Goal: Transaction & Acquisition: Download file/media

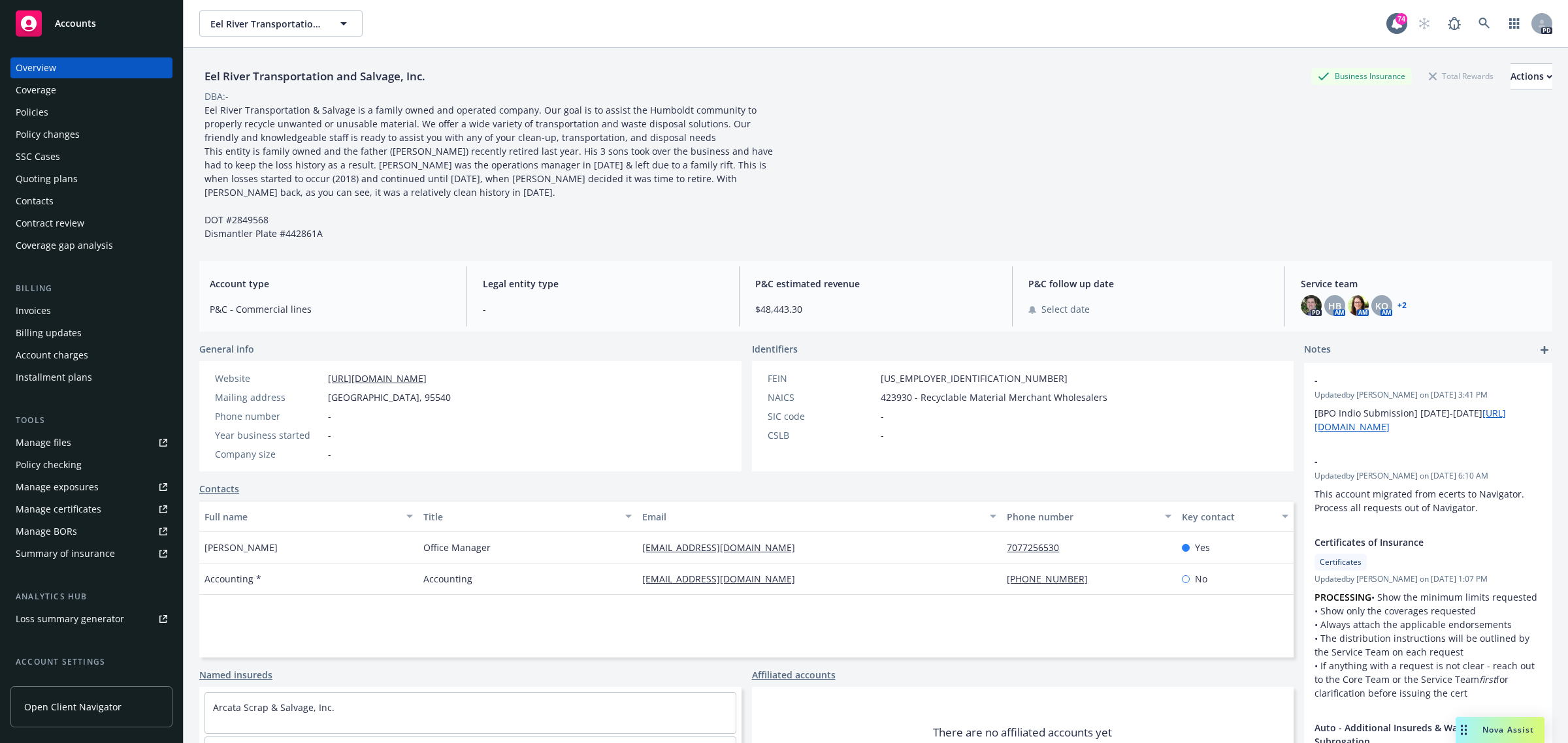
click at [77, 18] on span "Accounts" at bounding box center [75, 23] width 41 height 10
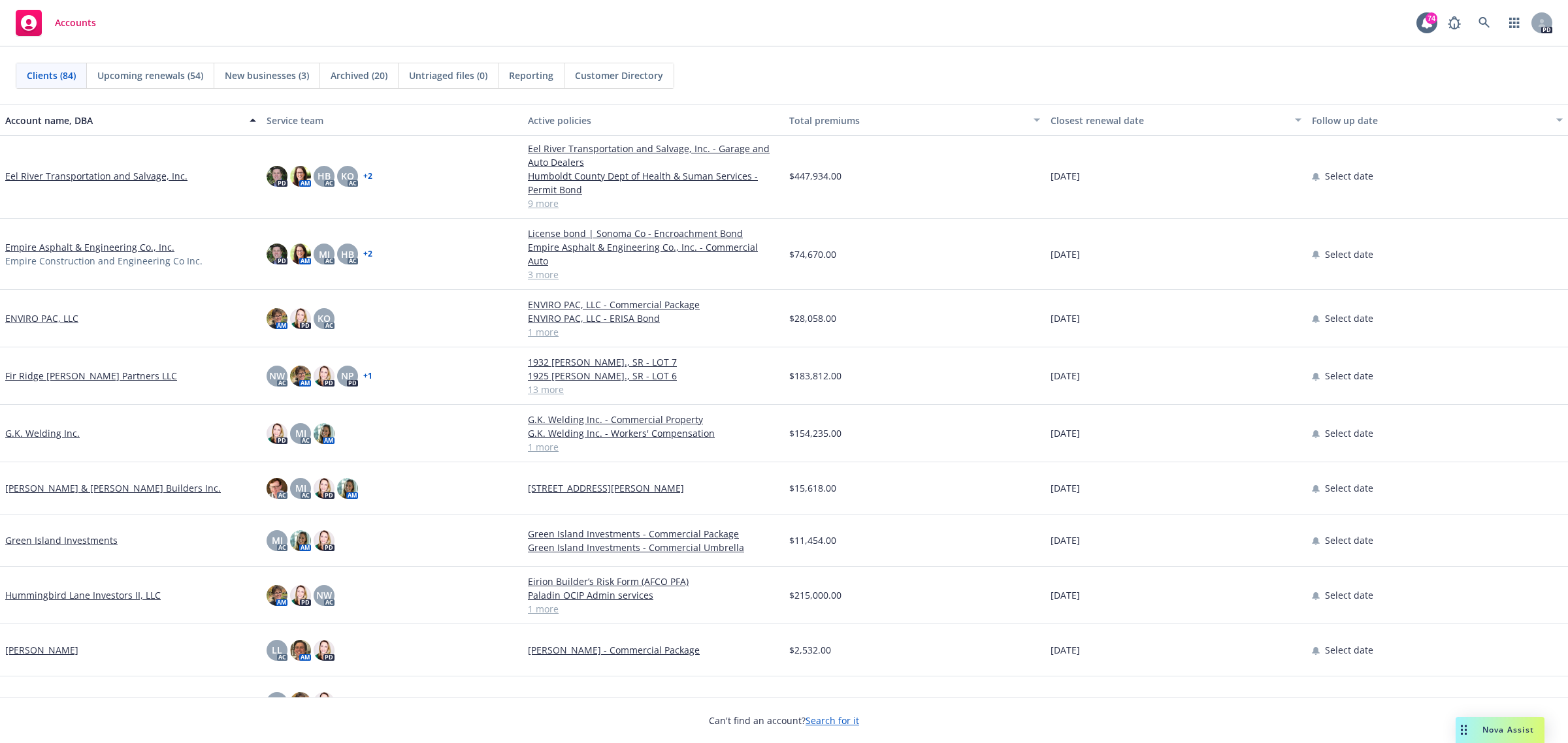
scroll to position [1633, 0]
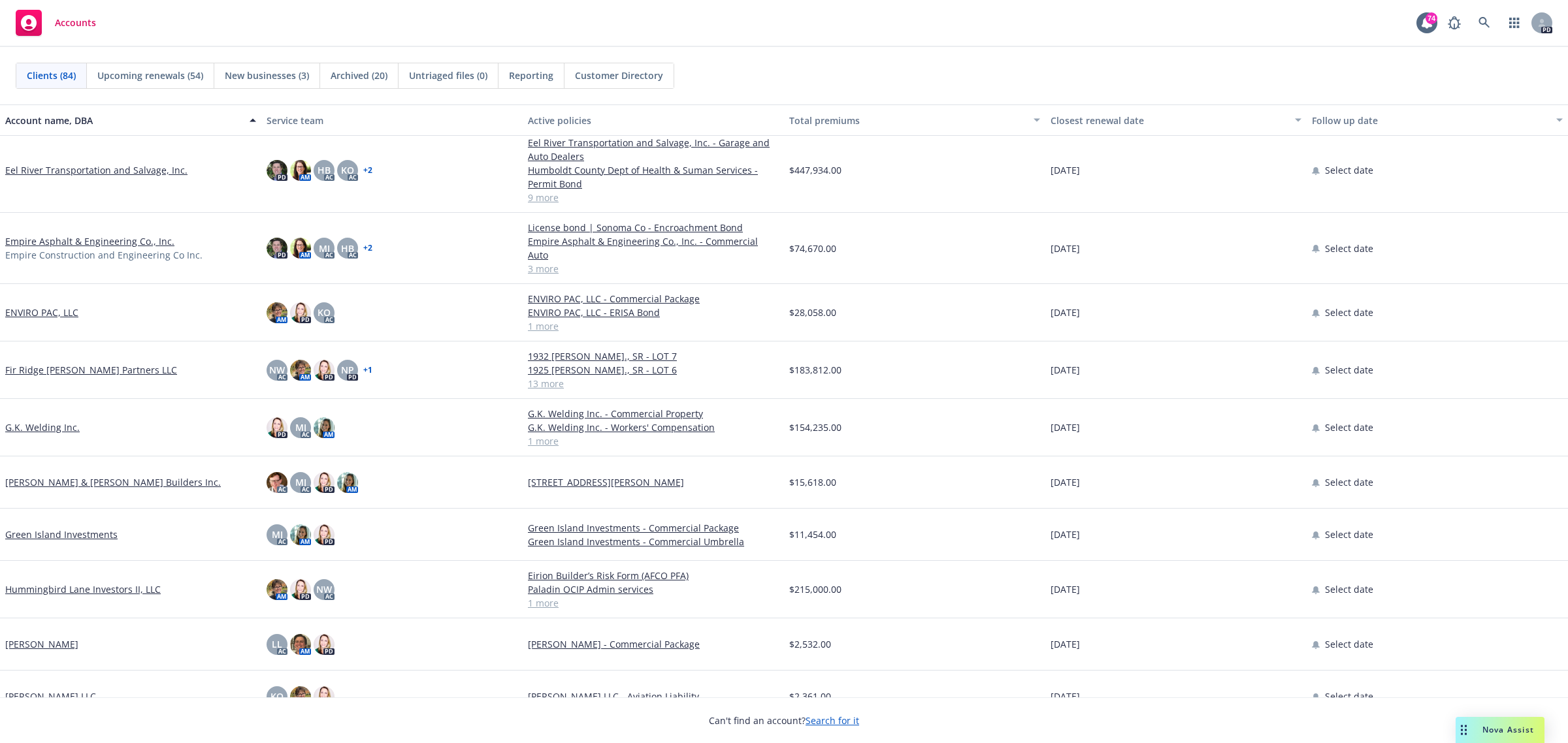
click at [48, 420] on link "G.K. Welding Inc." at bounding box center [42, 427] width 74 height 14
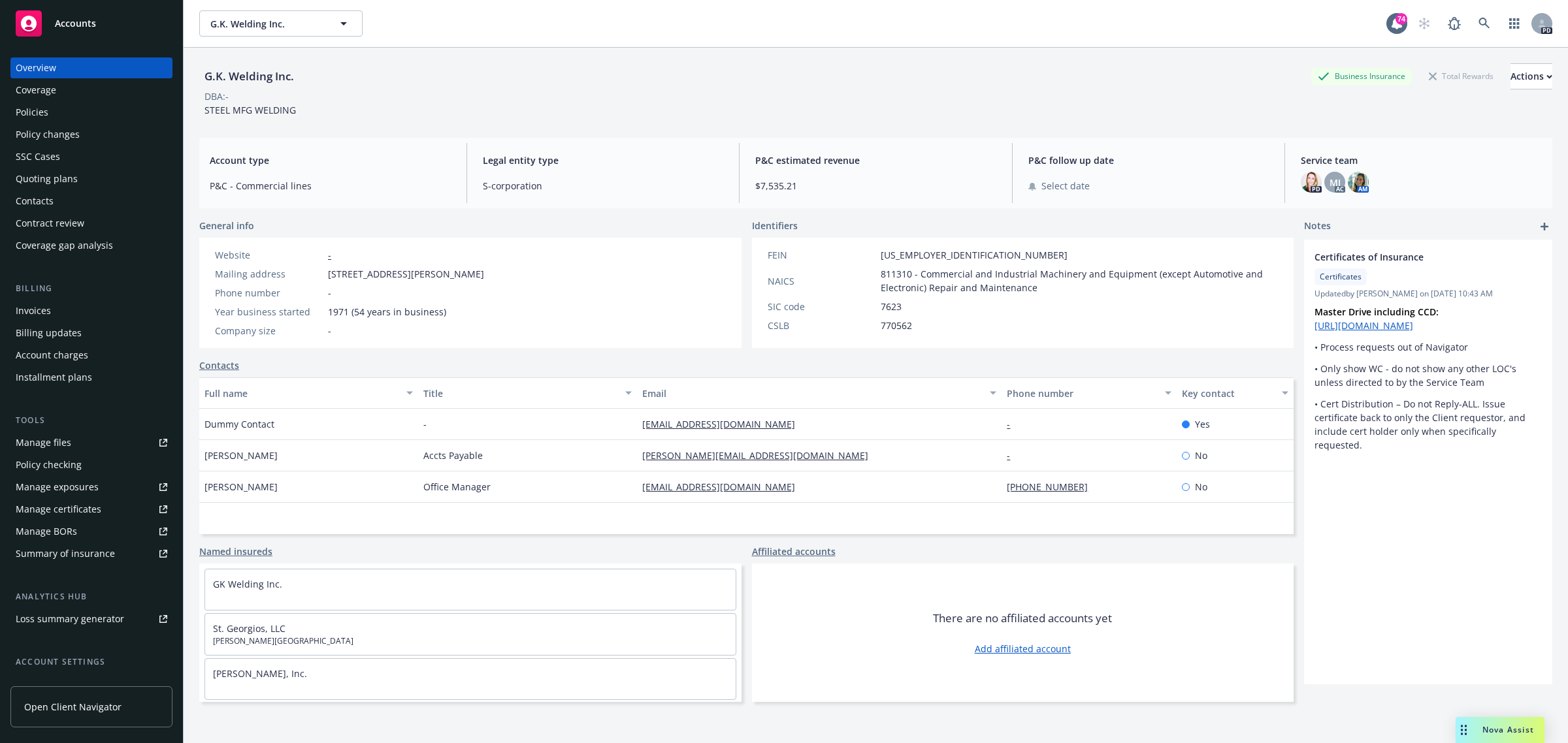
click at [27, 111] on div "Policies" at bounding box center [32, 112] width 33 height 21
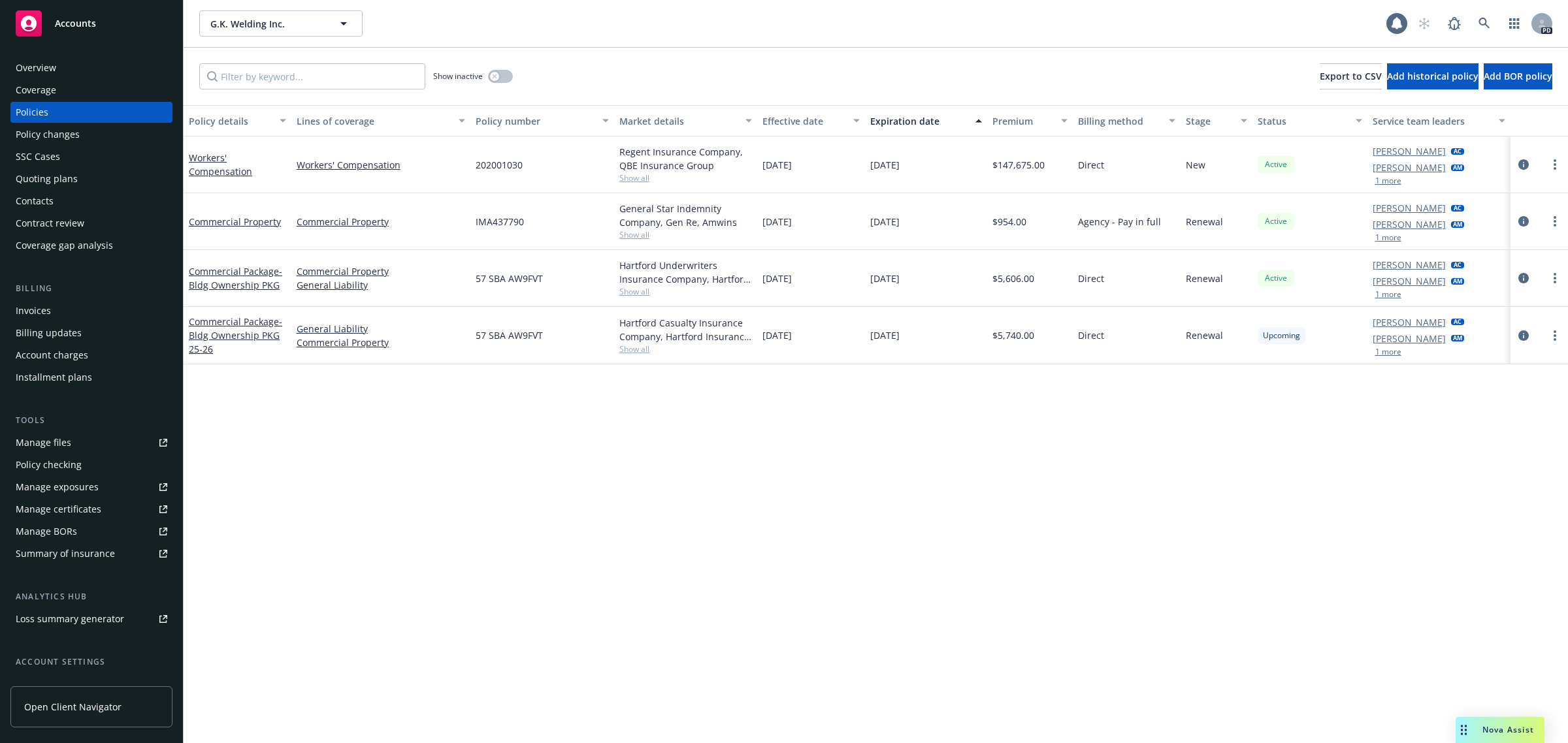
click at [38, 67] on div "Overview" at bounding box center [36, 68] width 41 height 21
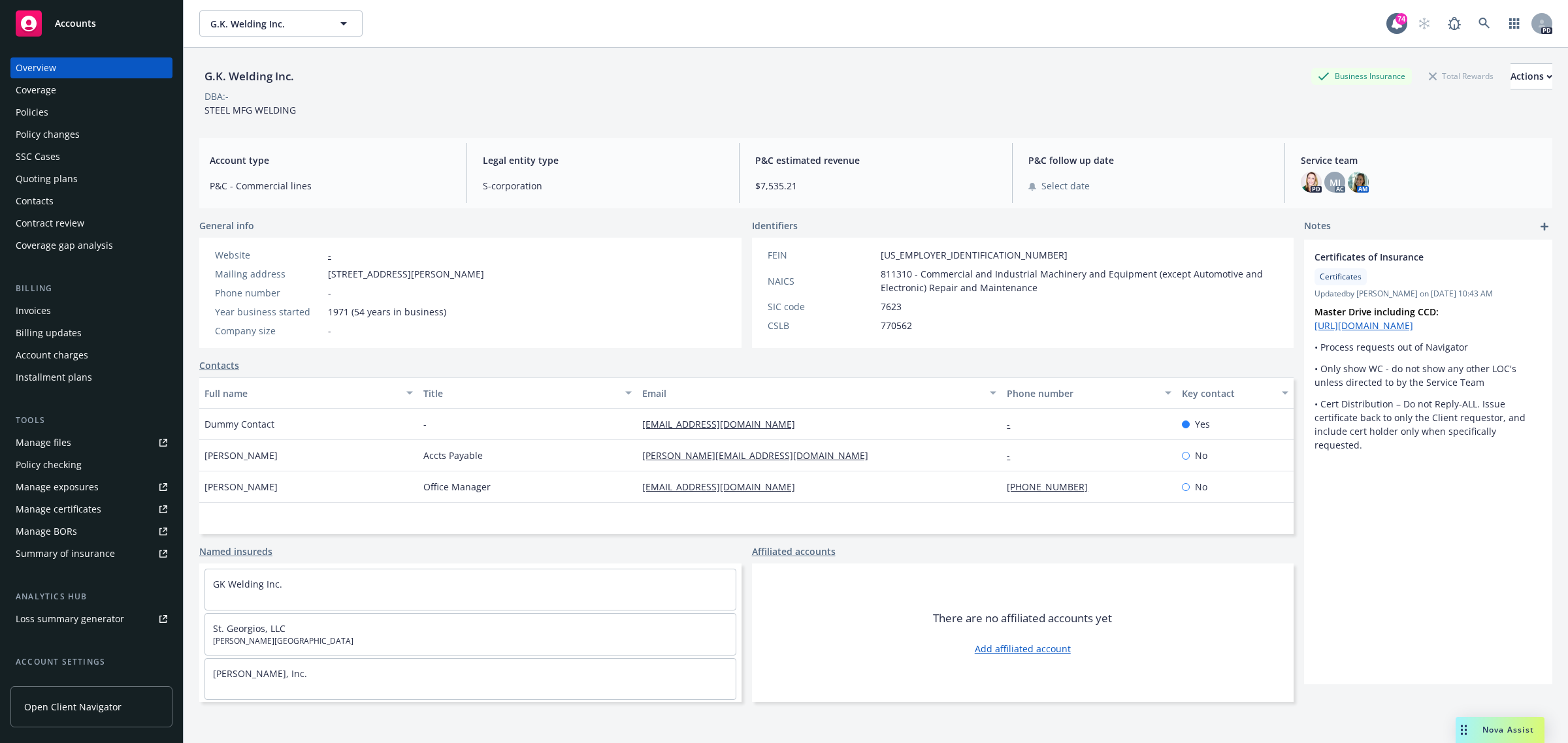
click at [67, 20] on span "Accounts" at bounding box center [75, 23] width 41 height 10
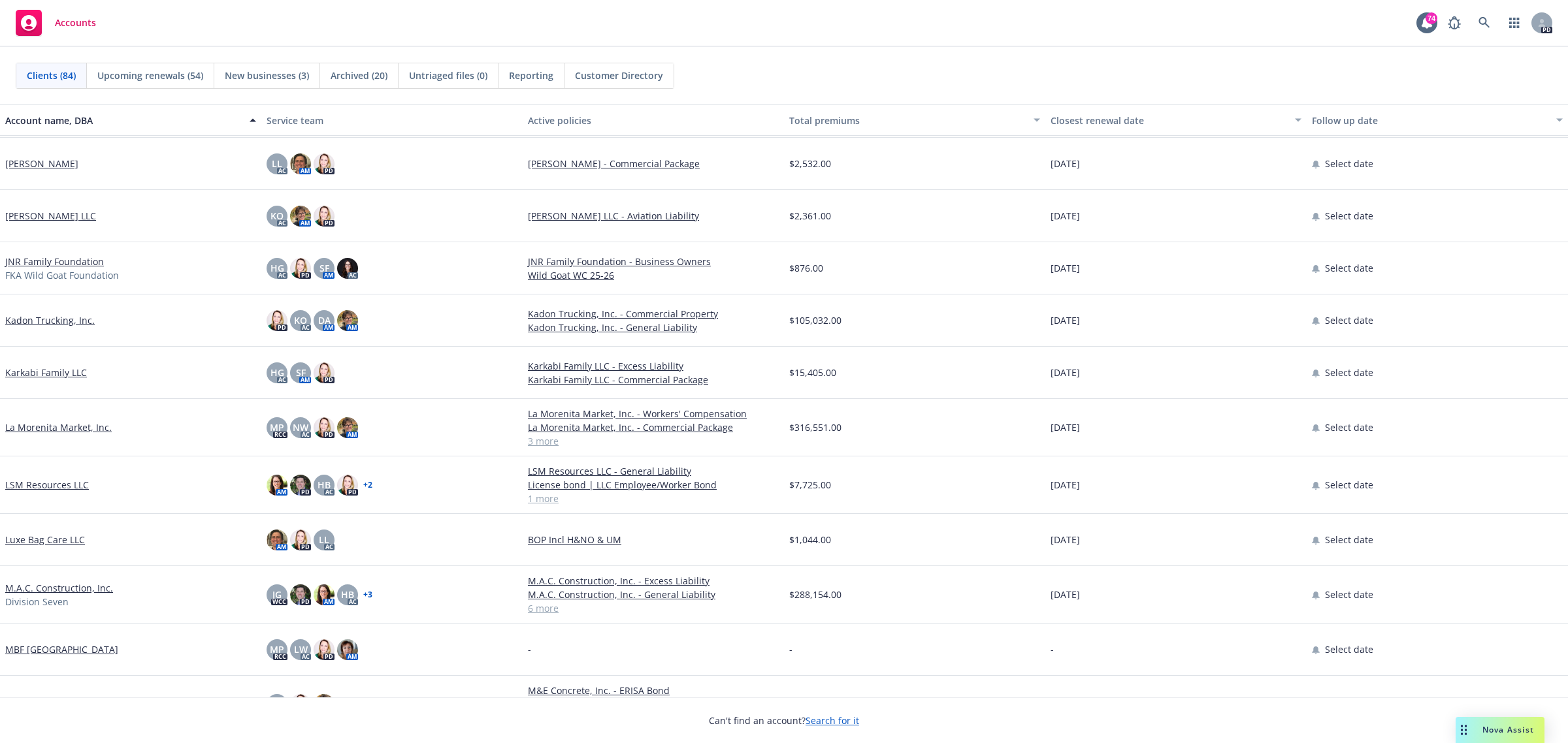
scroll to position [2531, 0]
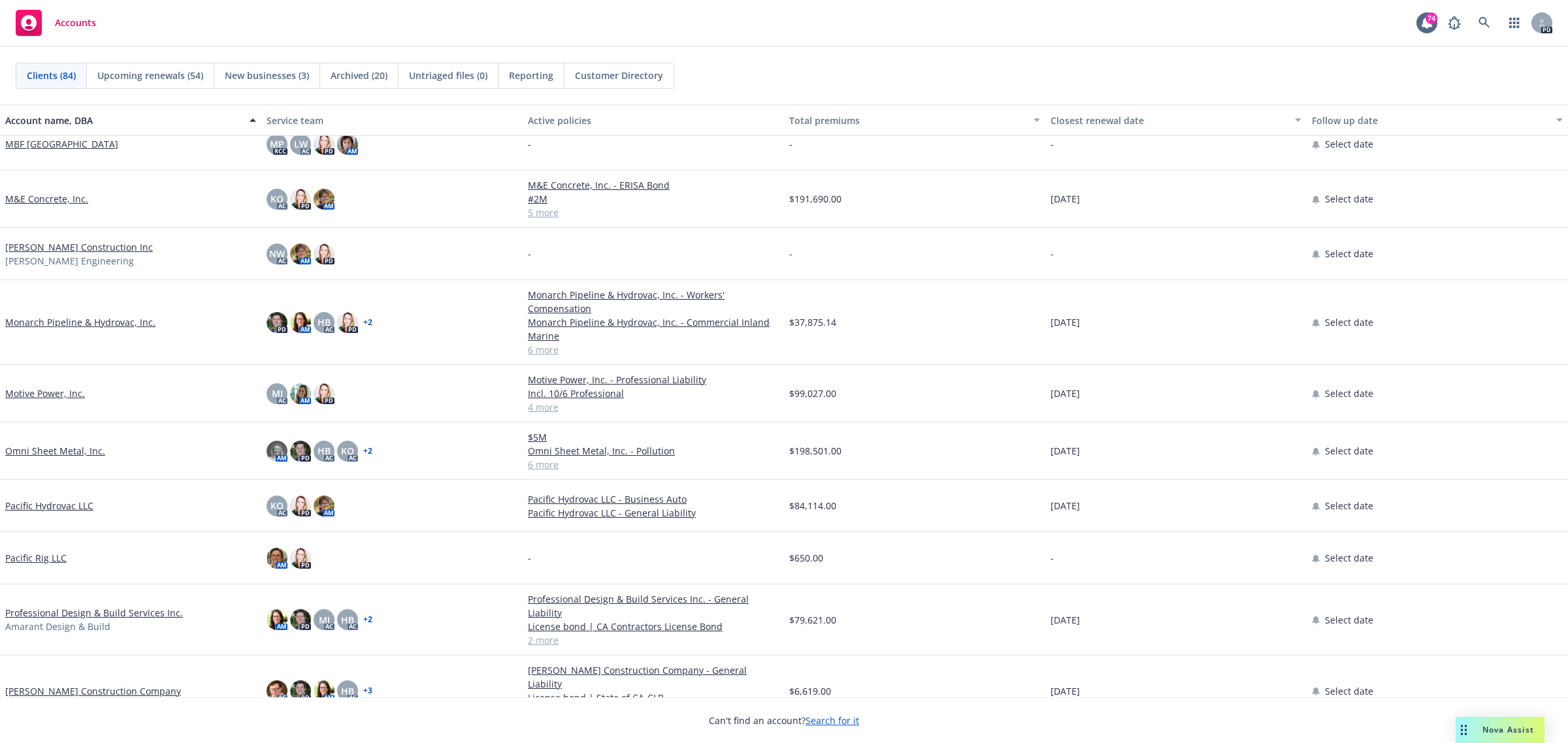
click at [34, 321] on link "Monarch Pipeline & Hydrovac, Inc." at bounding box center [80, 323] width 151 height 14
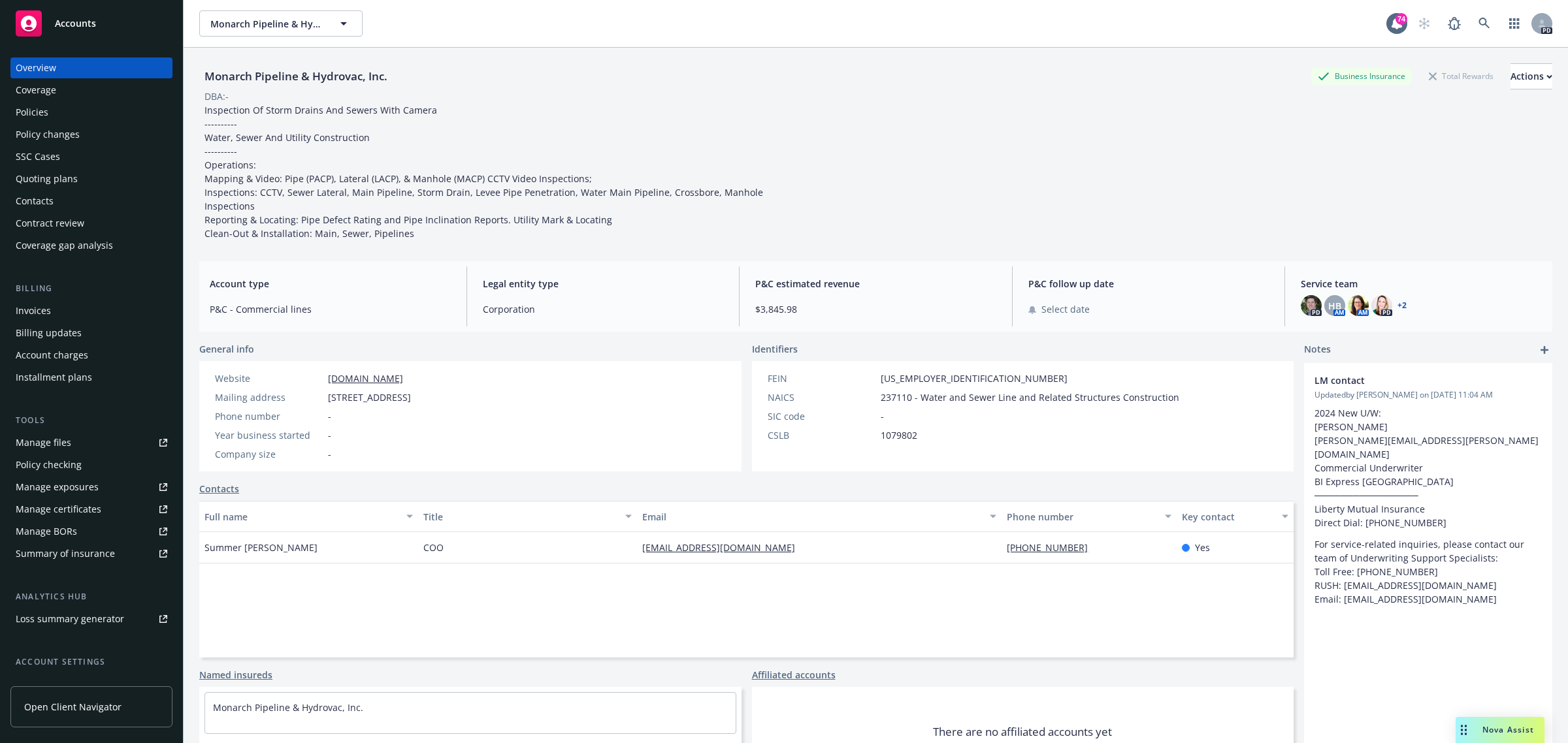
click at [48, 111] on div "Policies" at bounding box center [91, 112] width 151 height 21
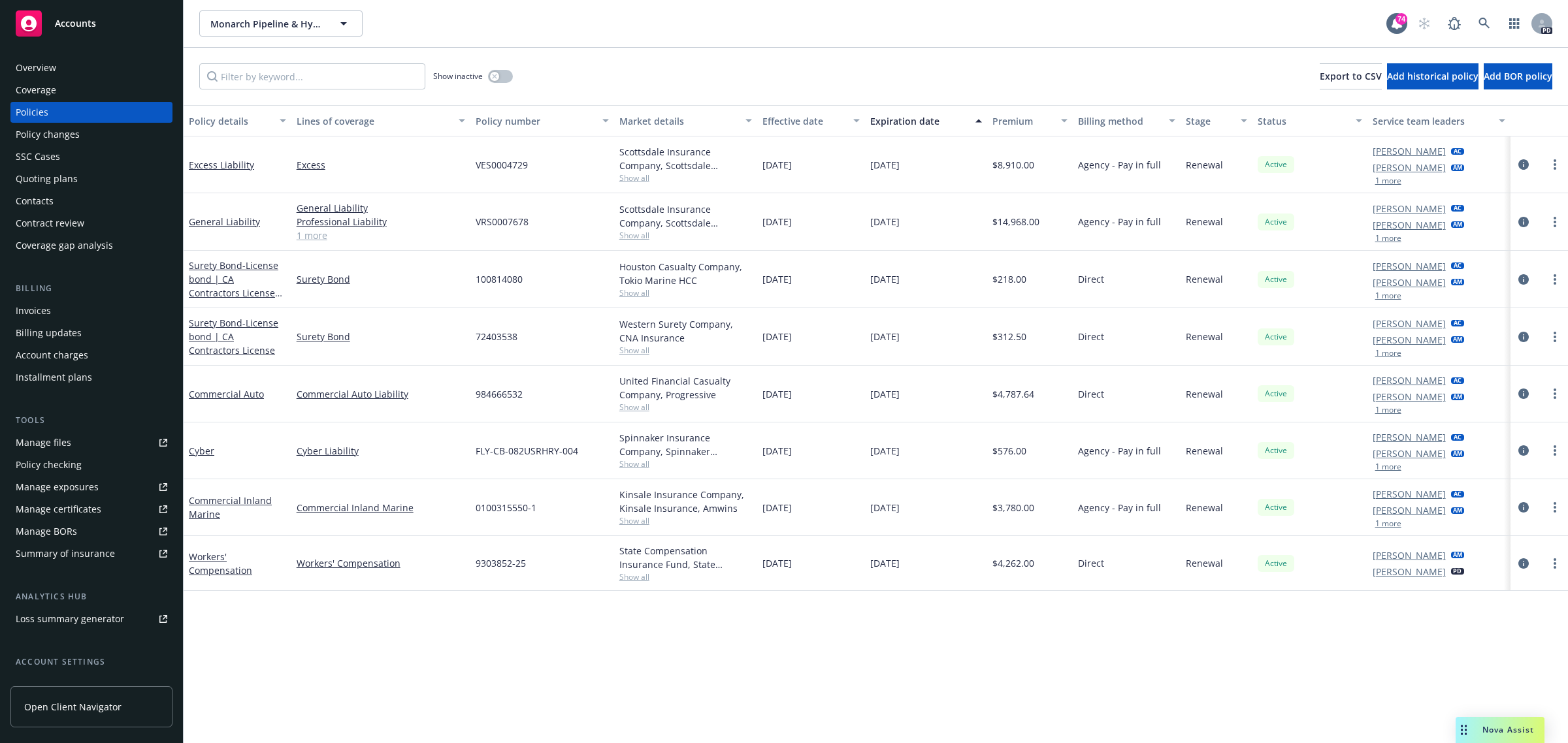
click at [73, 22] on span "Accounts" at bounding box center [75, 23] width 41 height 10
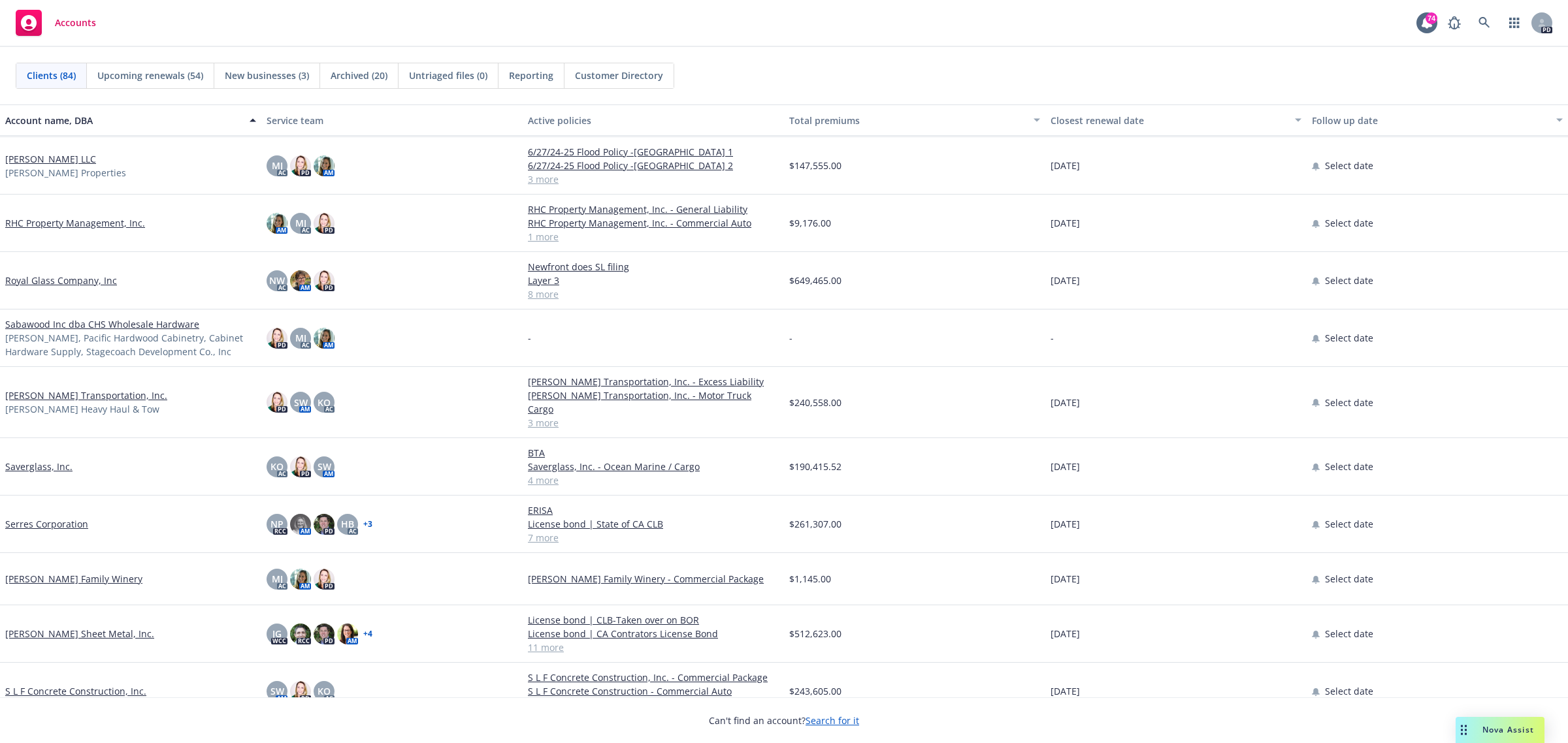
scroll to position [3102, 0]
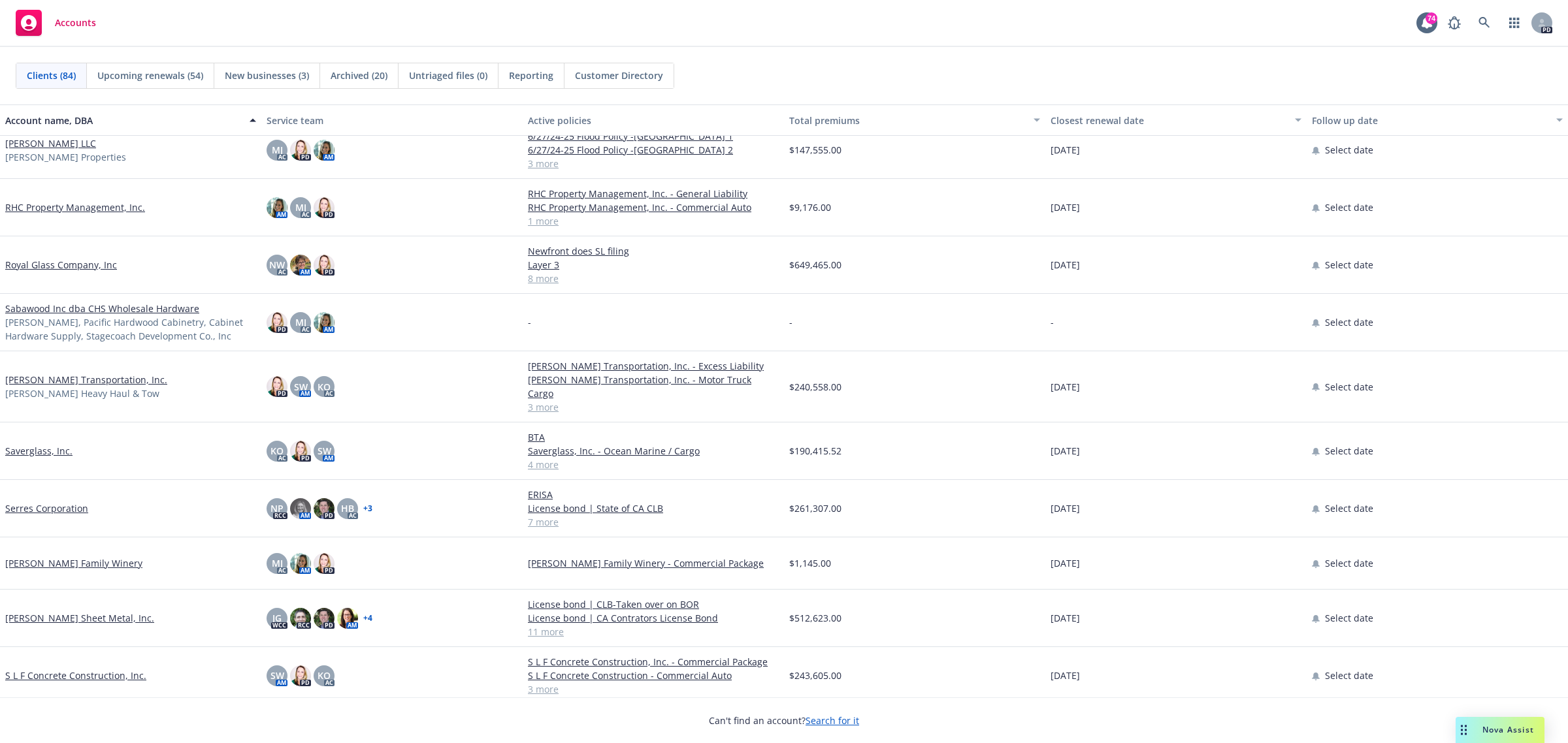
click at [52, 373] on link "[PERSON_NAME] Transportation, Inc." at bounding box center [87, 380] width 162 height 14
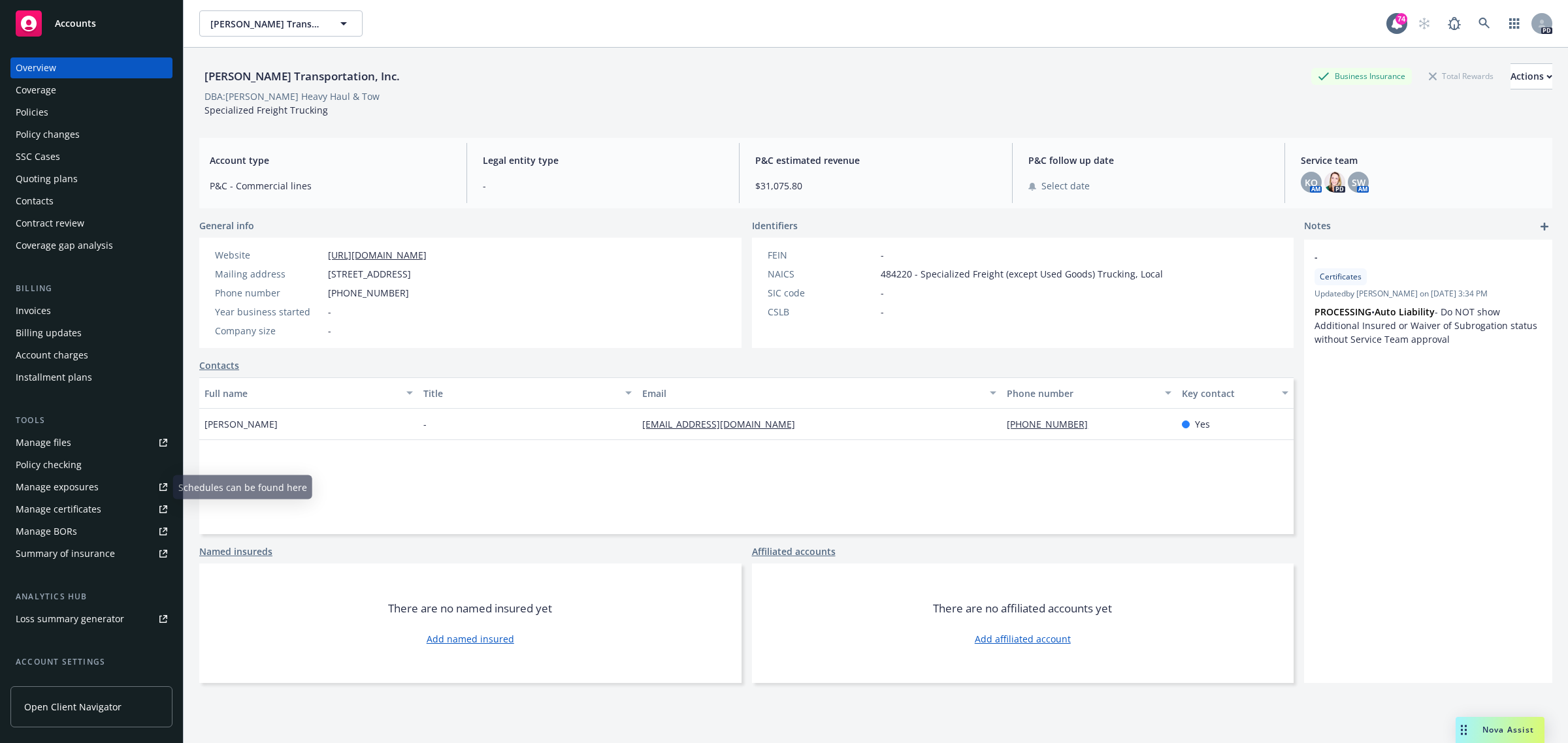
click at [61, 505] on div "Manage certificates" at bounding box center [59, 509] width 86 height 21
click at [83, 18] on span "Accounts" at bounding box center [75, 23] width 41 height 10
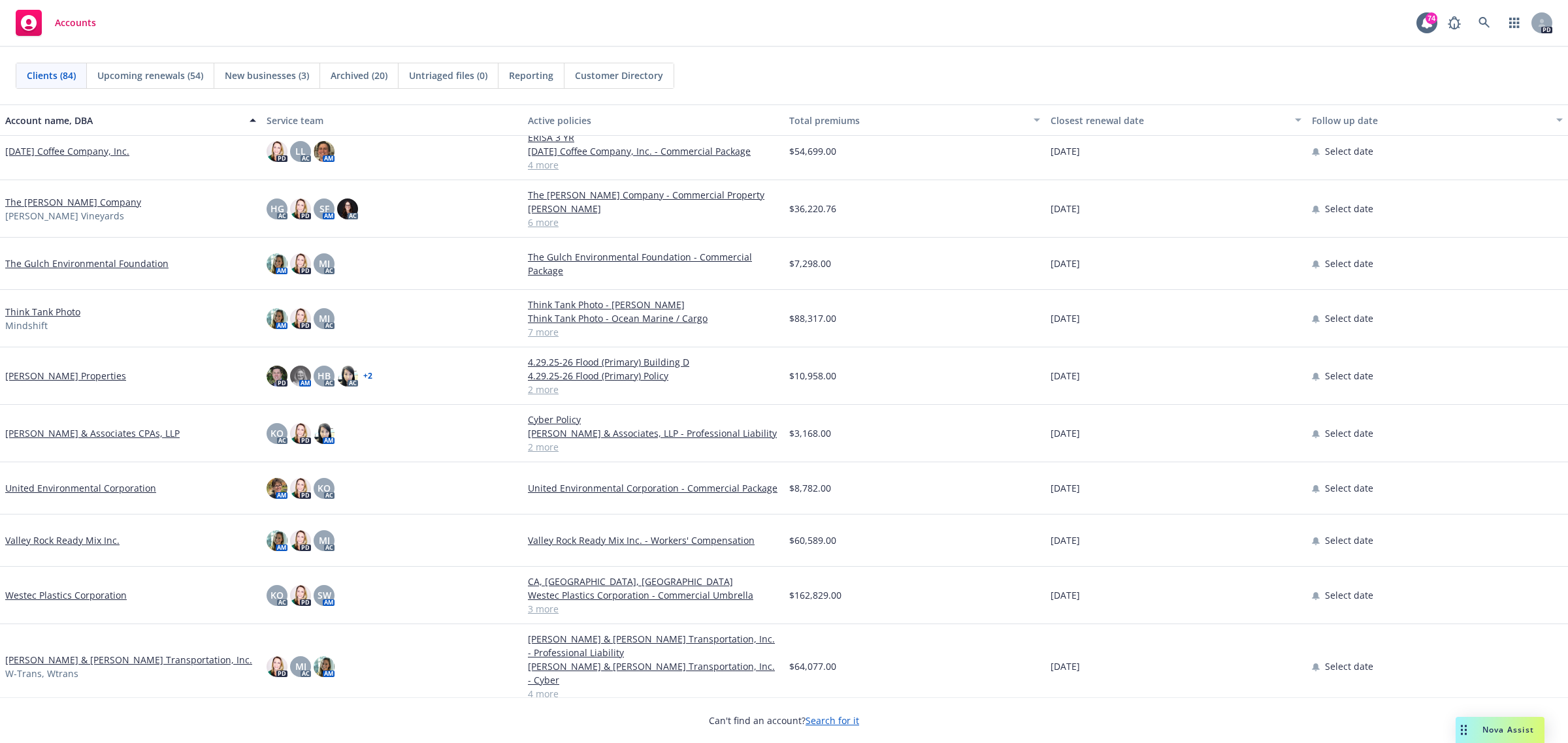
scroll to position [3883, 0]
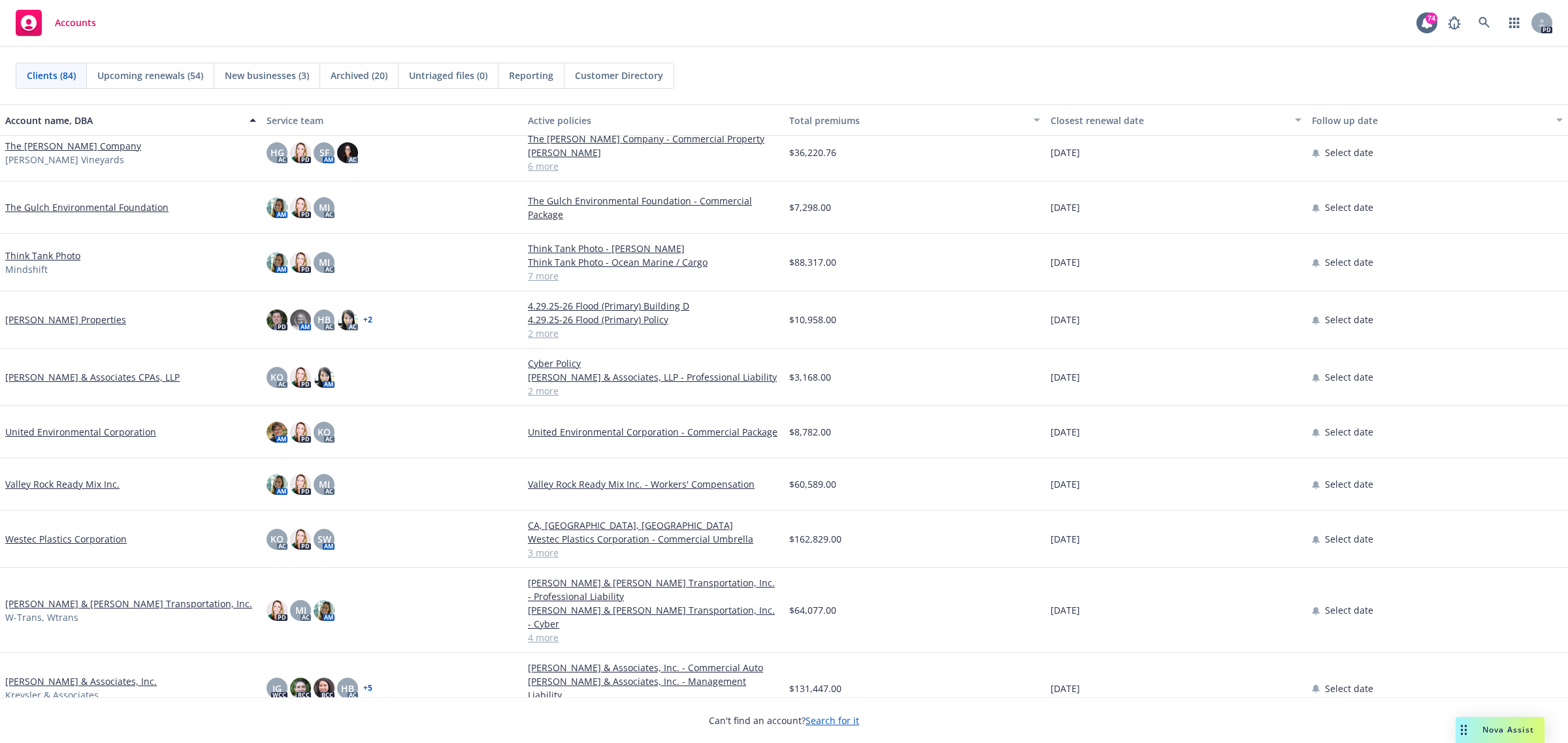
click at [79, 674] on link "[PERSON_NAME] & Associates, Inc." at bounding box center [81, 681] width 151 height 14
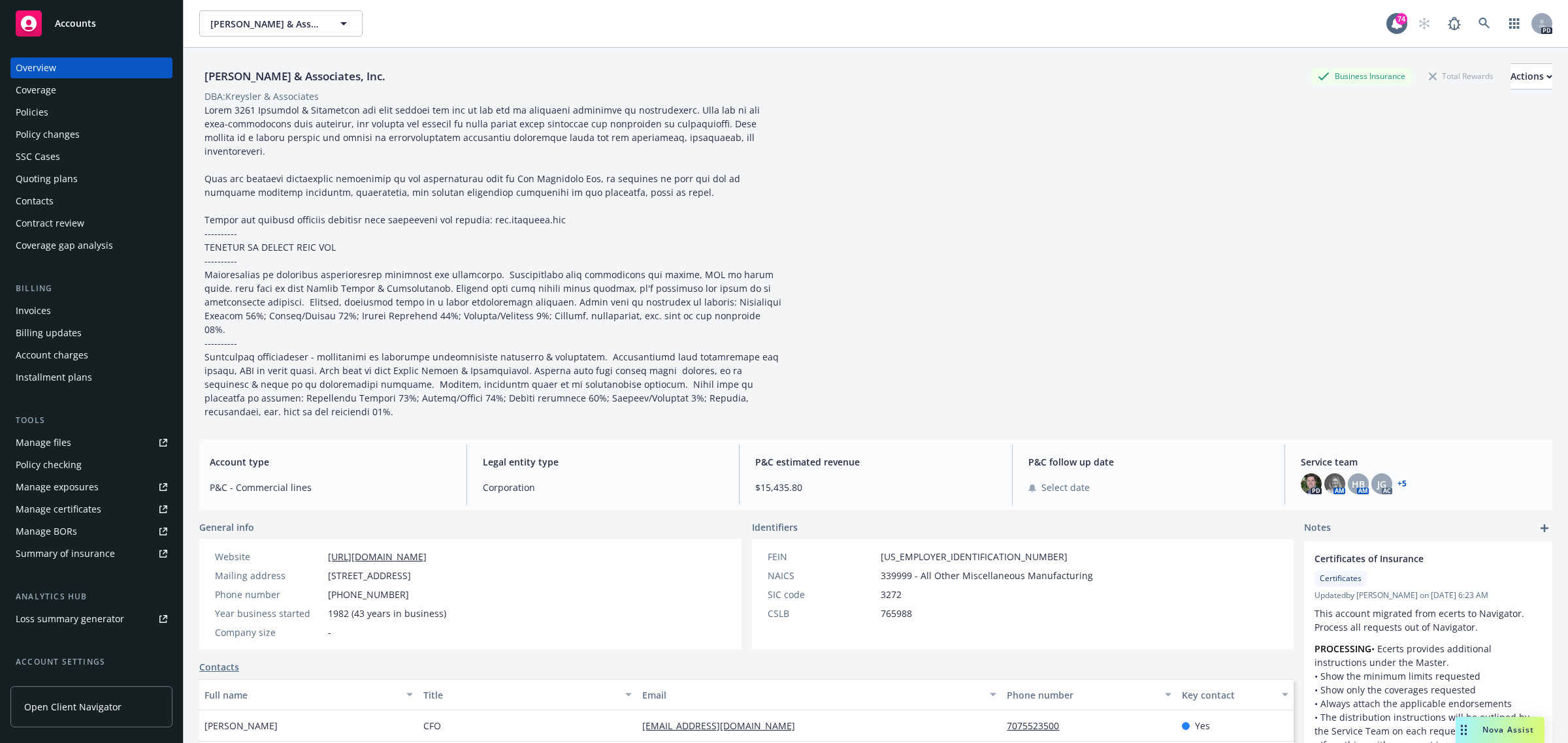
click at [37, 109] on div "Policies" at bounding box center [32, 112] width 33 height 21
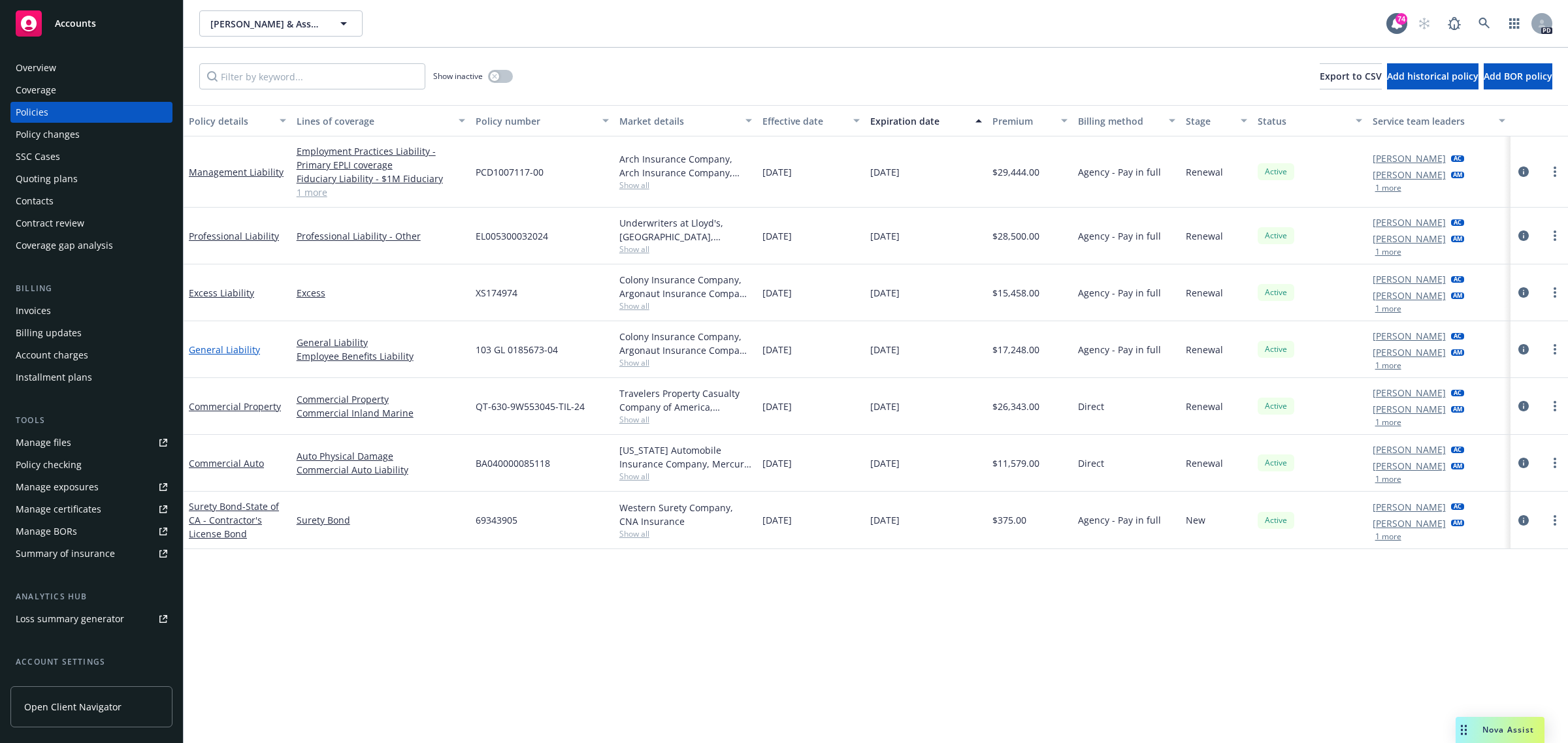
click at [215, 348] on link "General Liability" at bounding box center [224, 350] width 71 height 12
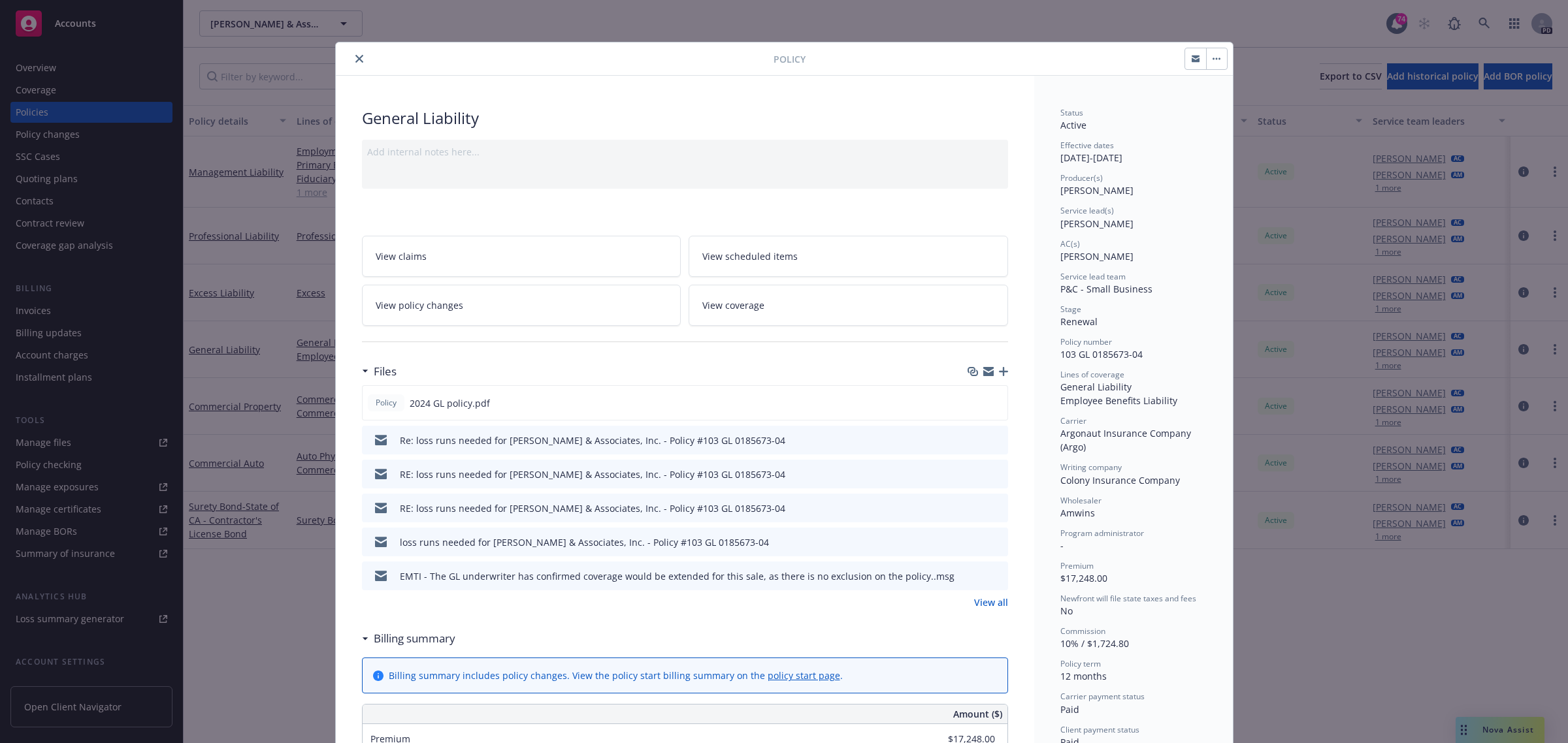
click at [356, 55] on icon "close" at bounding box center [360, 58] width 8 height 8
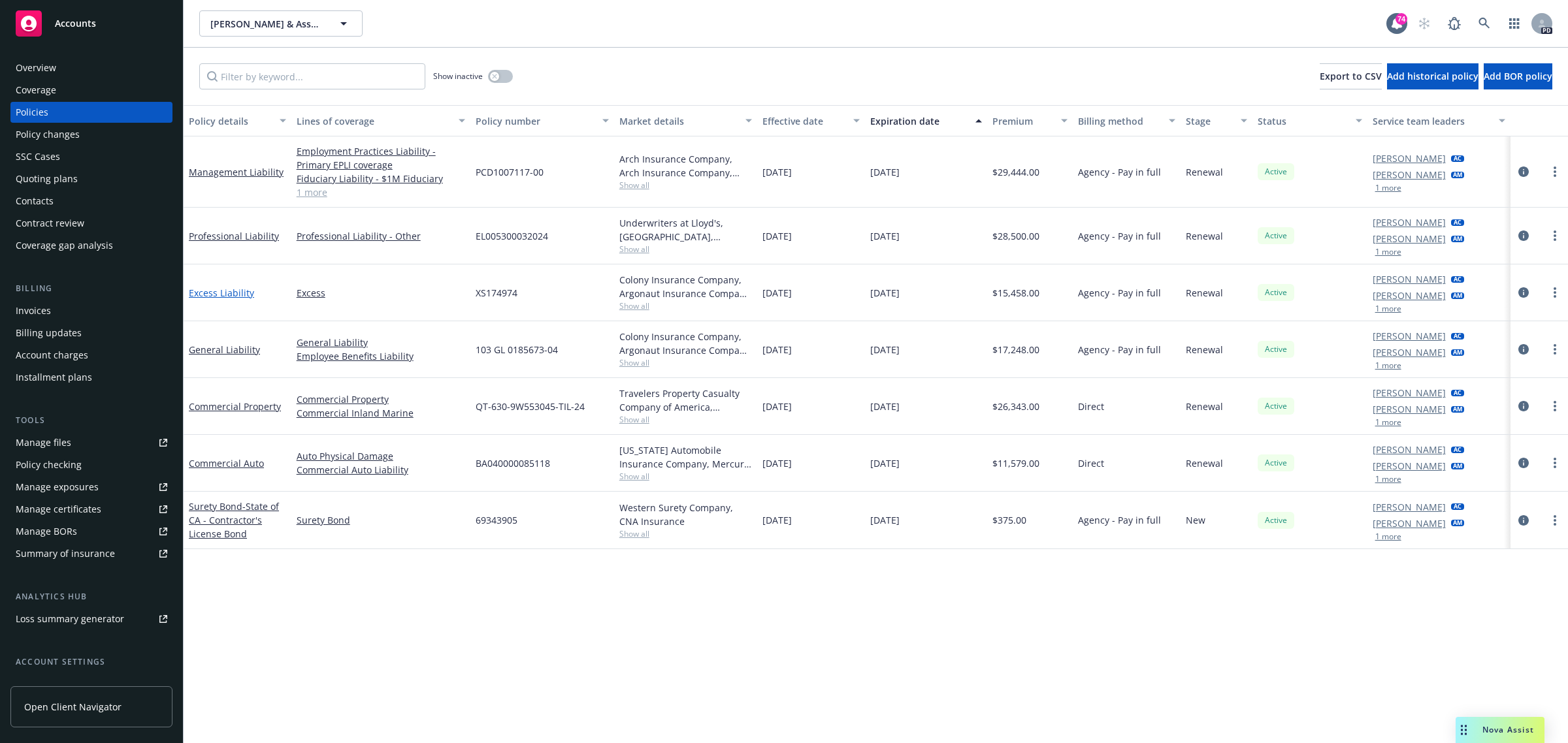
click at [218, 289] on link "Excess Liability" at bounding box center [222, 293] width 66 height 12
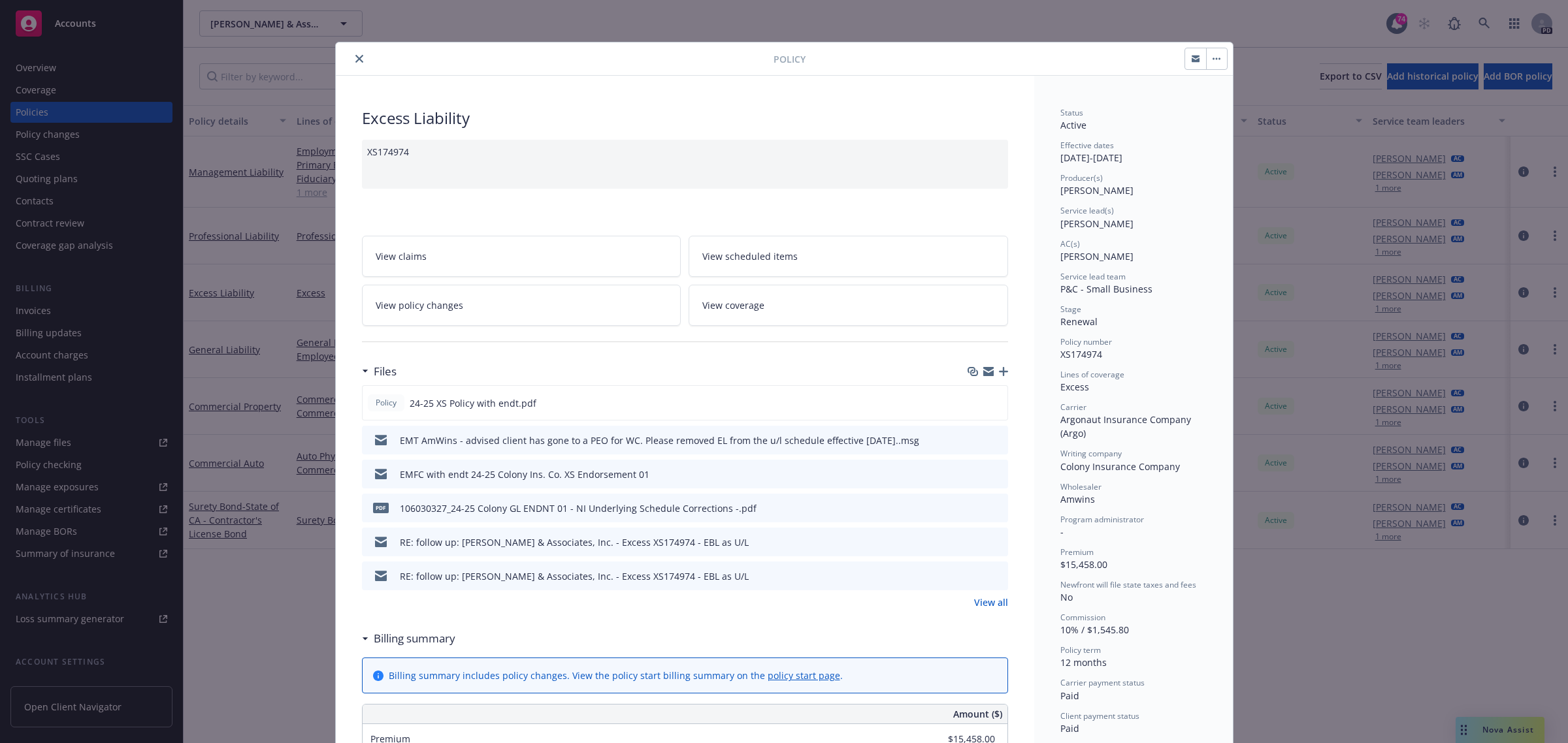
click at [356, 59] on icon "close" at bounding box center [360, 58] width 8 height 8
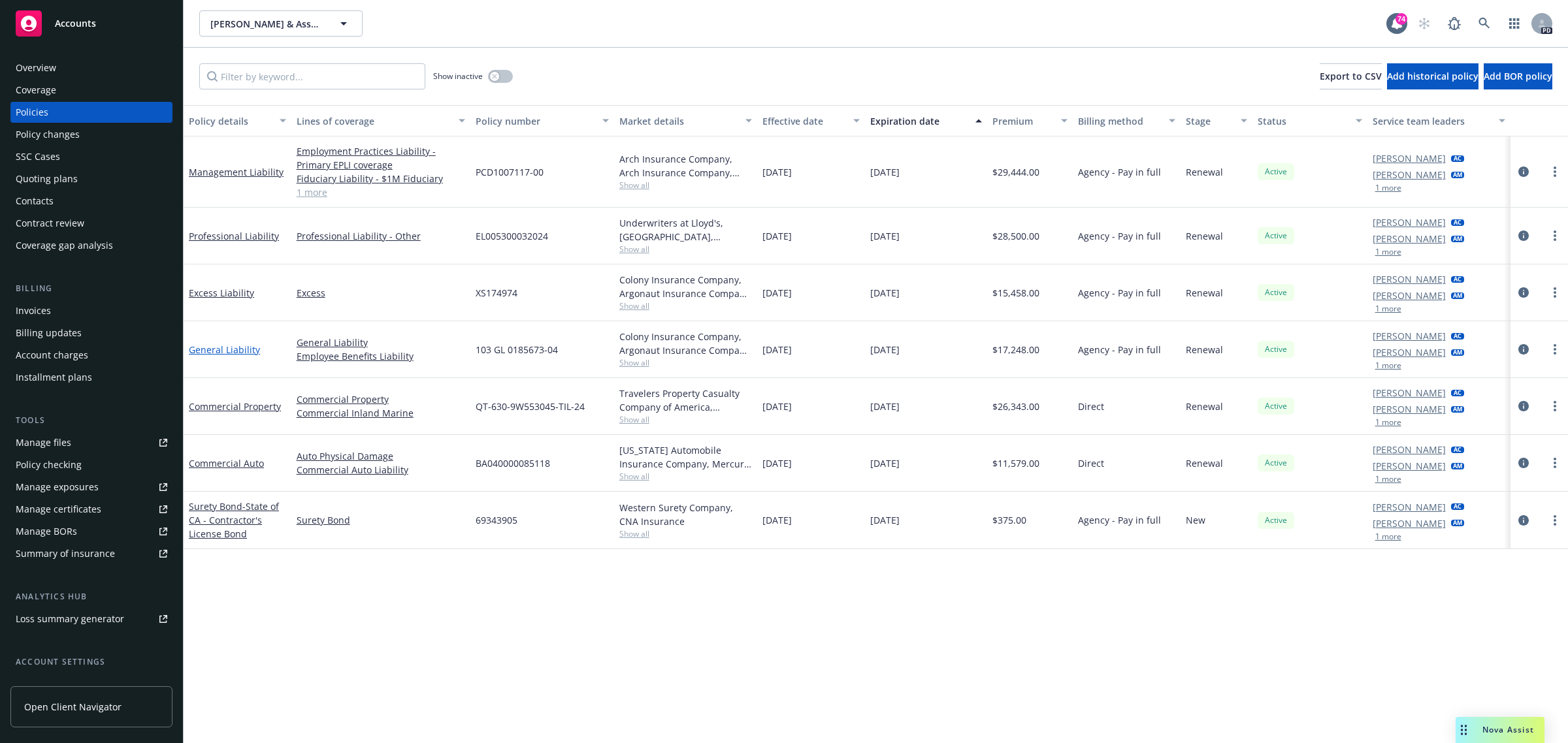
click at [213, 348] on link "General Liability" at bounding box center [224, 350] width 71 height 12
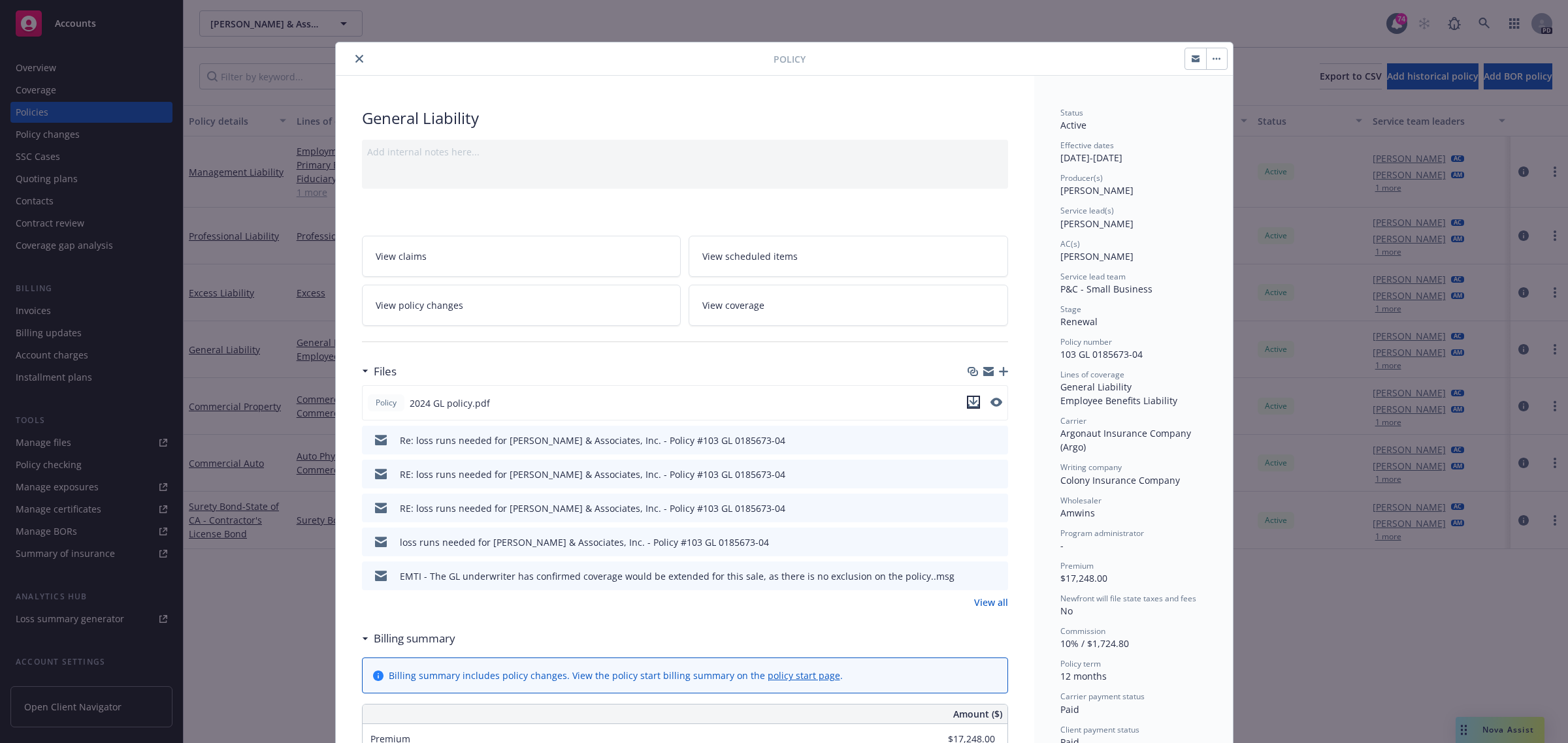
click at [968, 401] on icon "download file" at bounding box center [973, 402] width 10 height 10
click at [356, 57] on icon "close" at bounding box center [360, 58] width 8 height 8
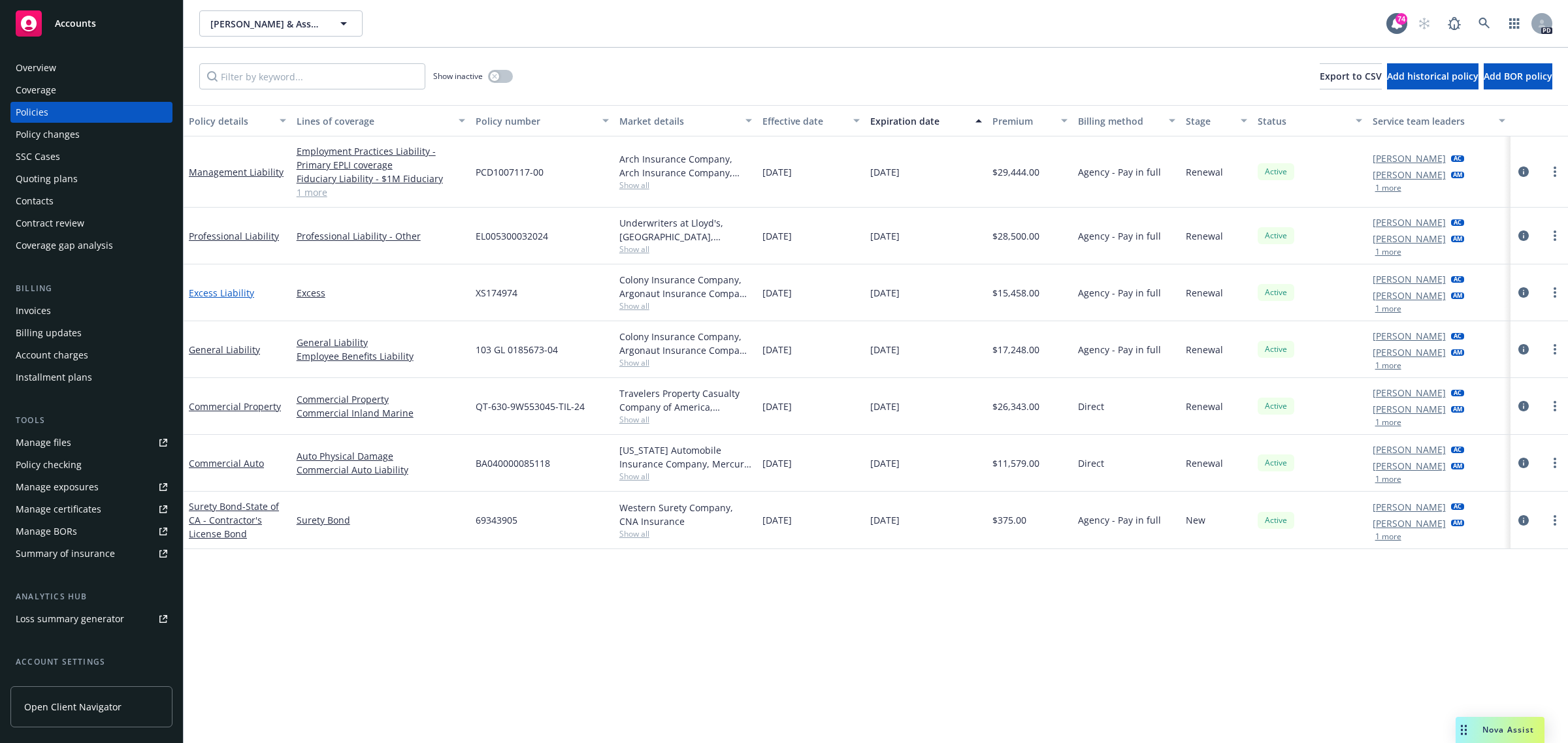
click at [203, 288] on link "Excess Liability" at bounding box center [222, 293] width 66 height 12
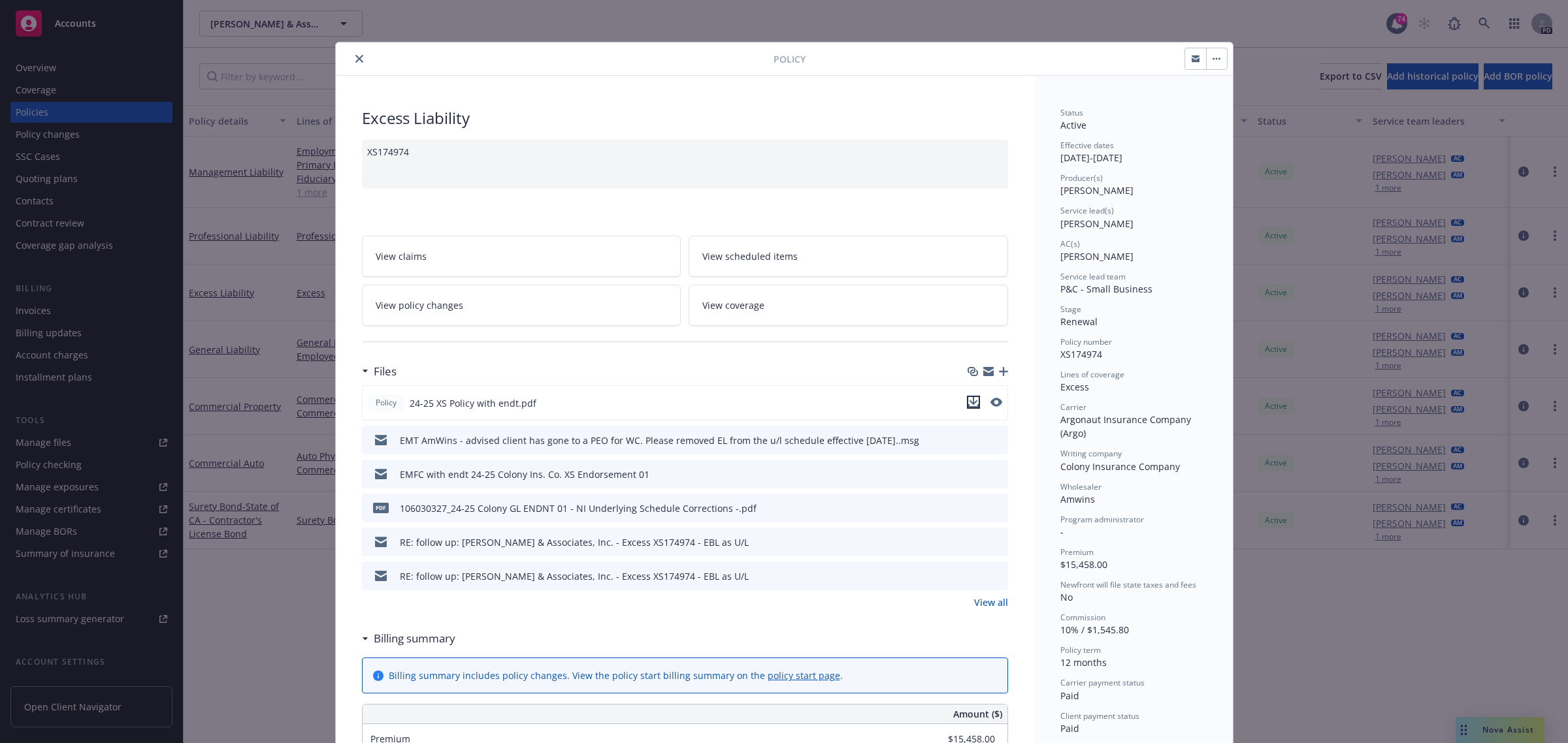
click at [968, 402] on icon "download file" at bounding box center [973, 402] width 10 height 10
click at [356, 58] on icon "close" at bounding box center [360, 58] width 8 height 8
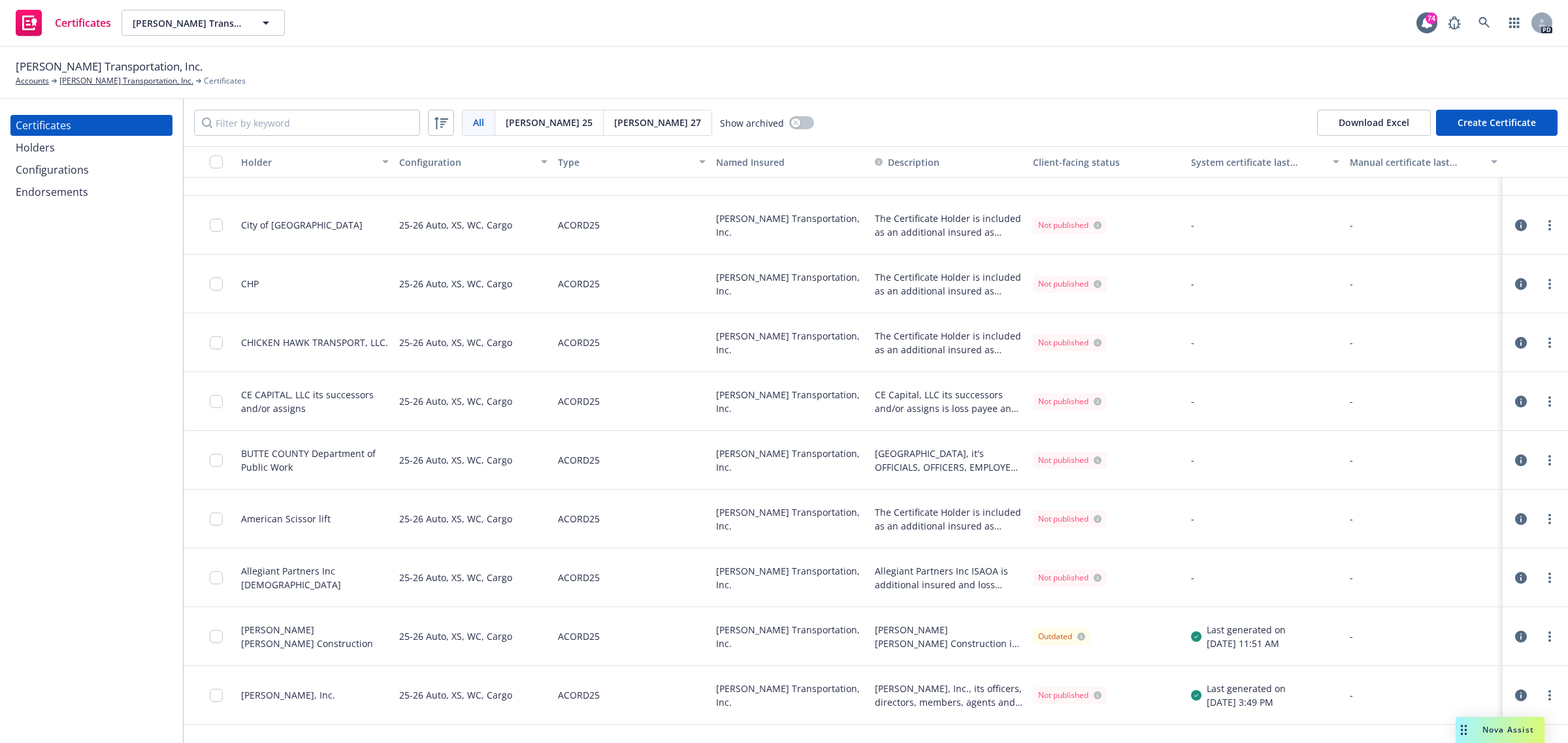
scroll to position [2196, 0]
